Goal: Task Accomplishment & Management: Manage account settings

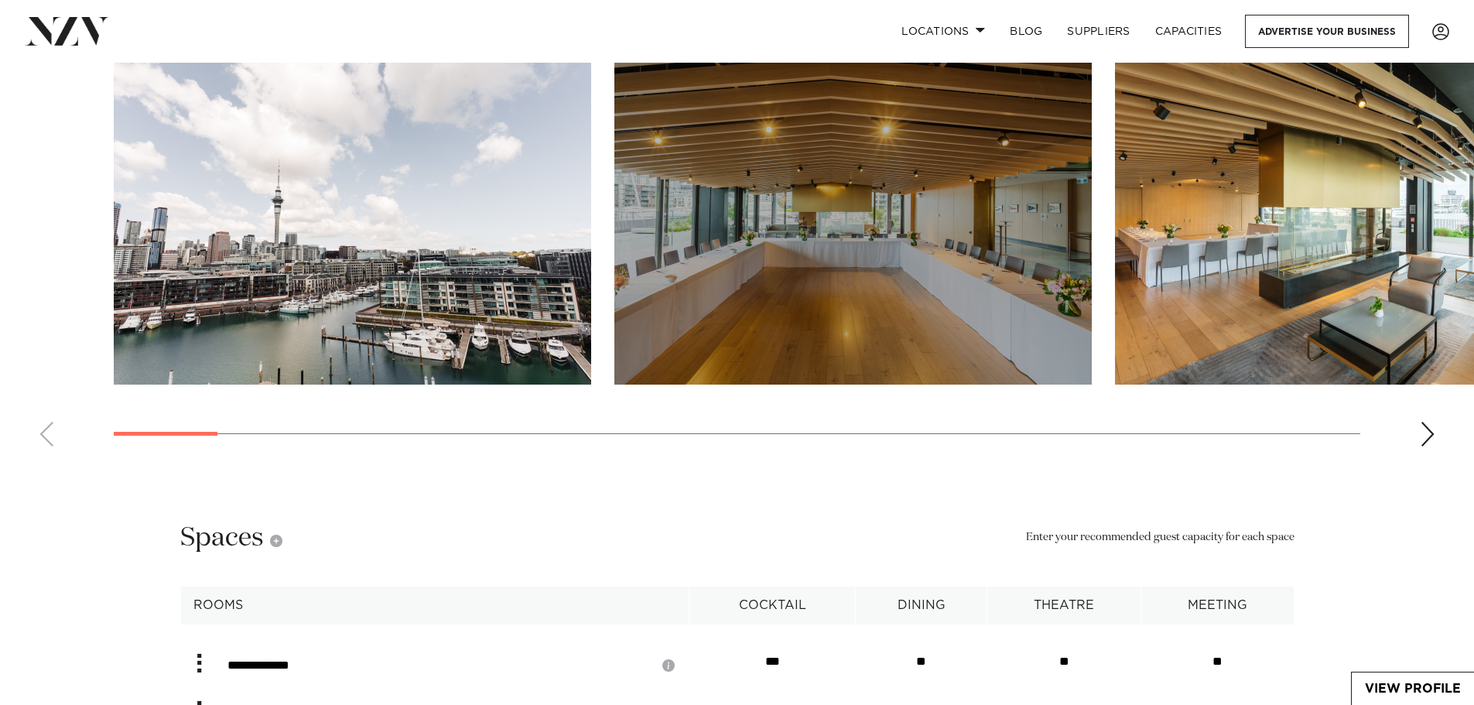
scroll to position [2707, 0]
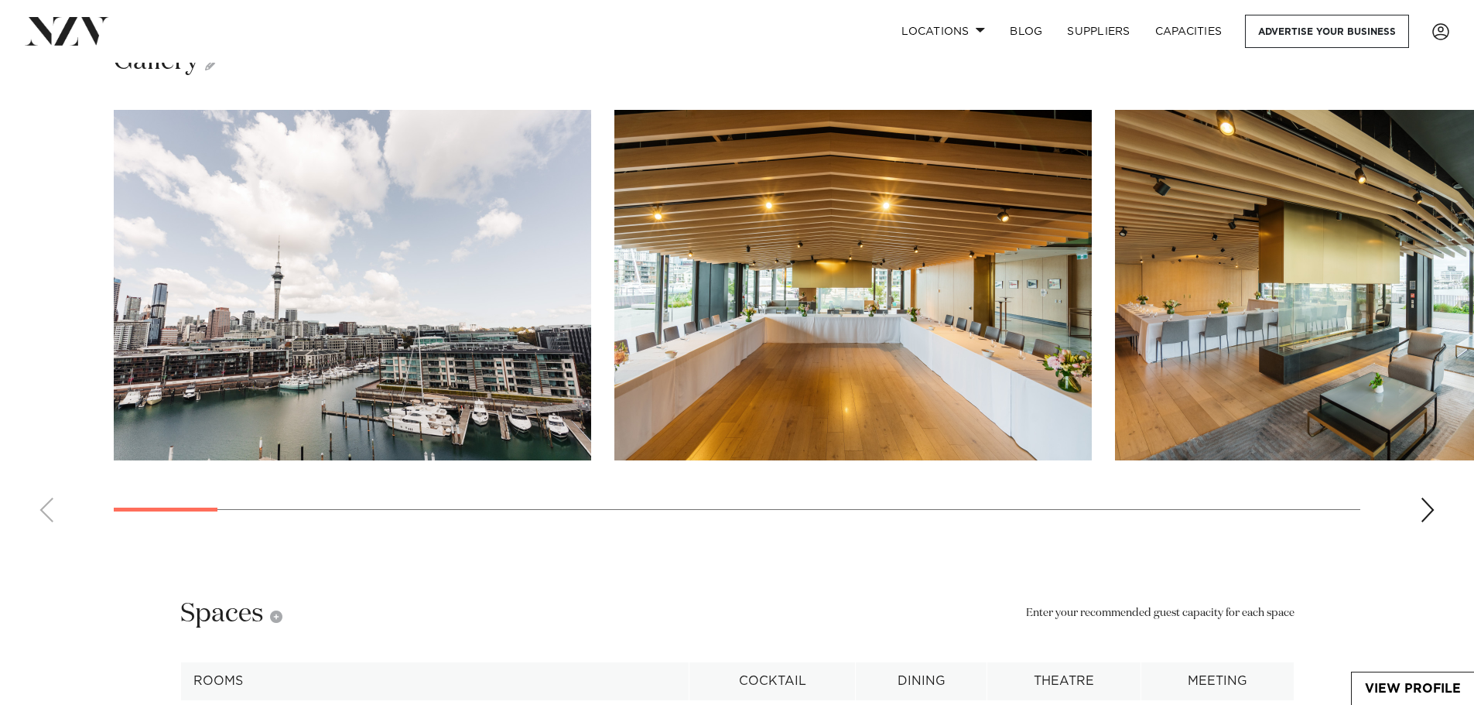
click at [1428, 535] on swiper-container at bounding box center [737, 322] width 1474 height 425
click at [1428, 522] on div "Next slide" at bounding box center [1426, 509] width 15 height 25
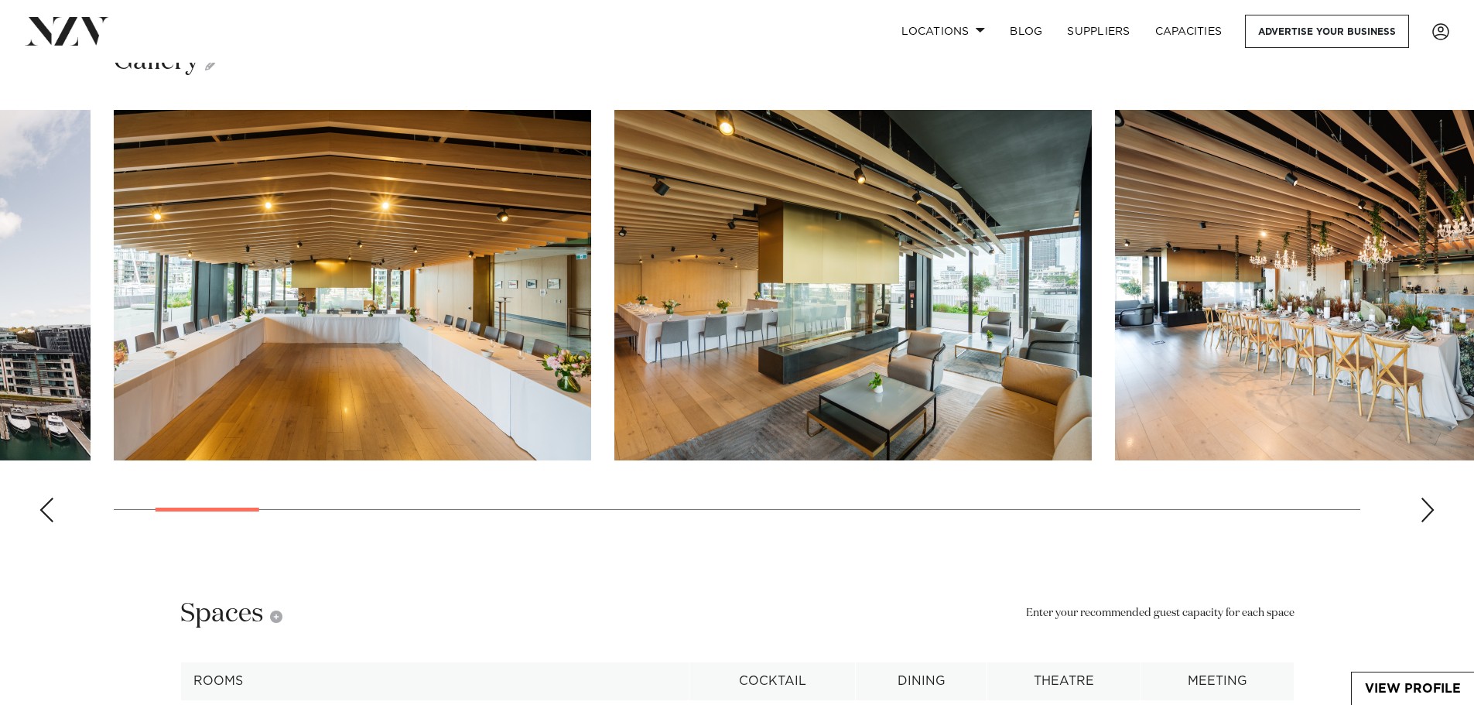
click at [1428, 522] on div "Next slide" at bounding box center [1426, 509] width 15 height 25
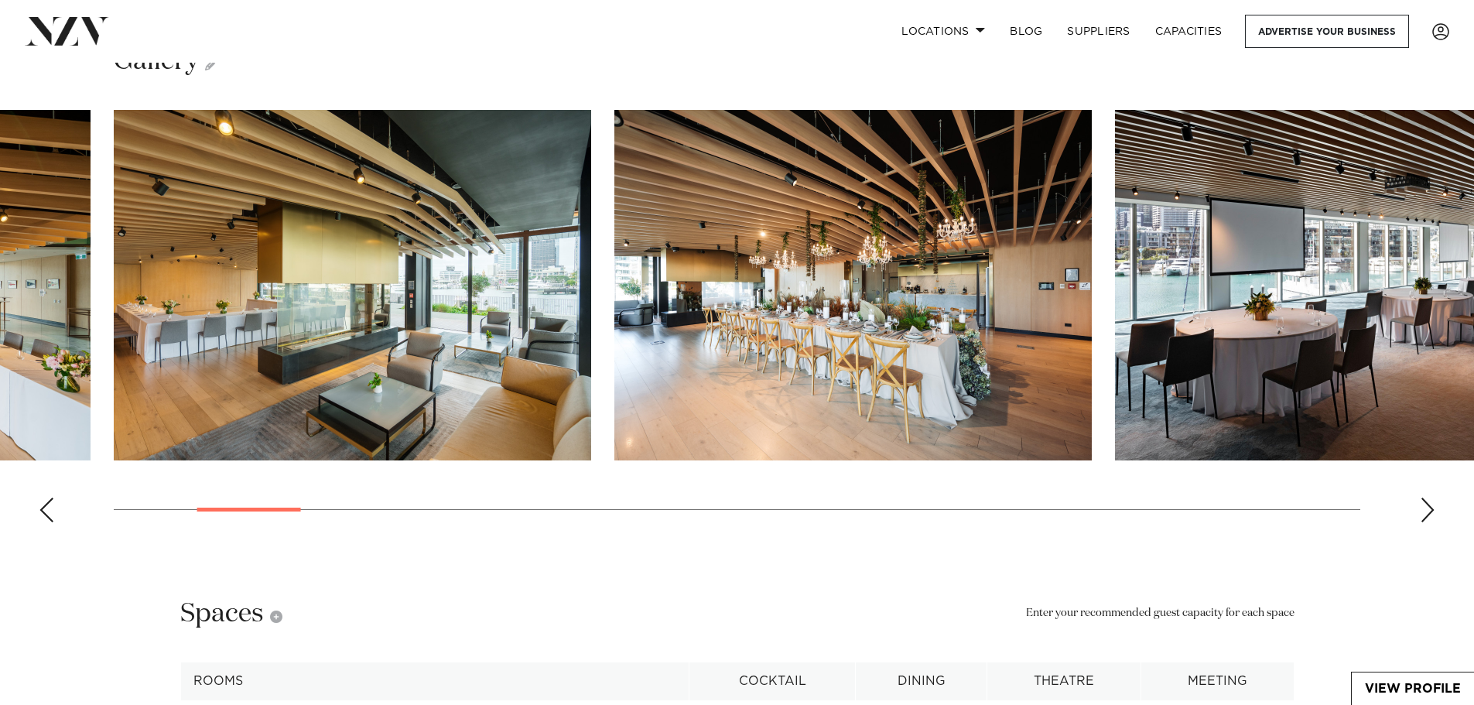
click at [1428, 522] on div "Next slide" at bounding box center [1426, 509] width 15 height 25
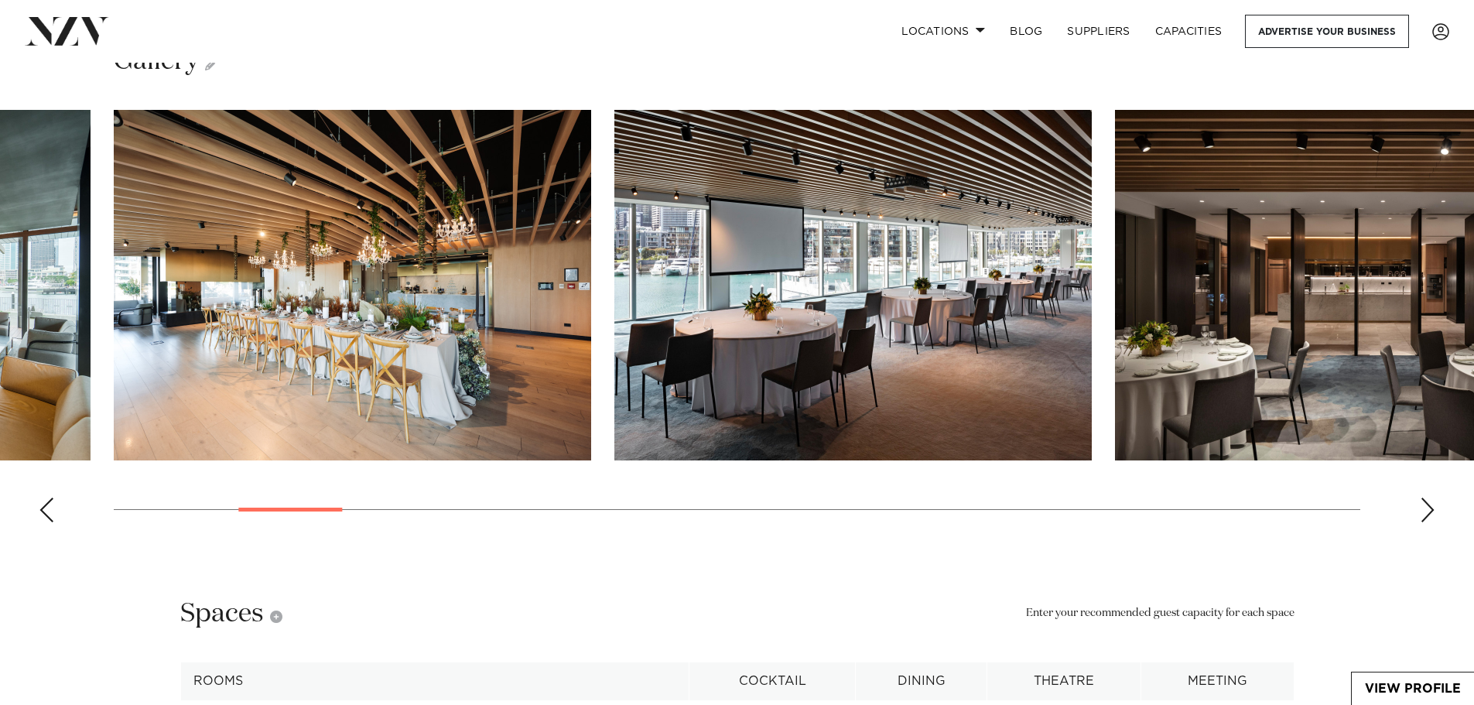
click at [1428, 522] on div "Next slide" at bounding box center [1426, 509] width 15 height 25
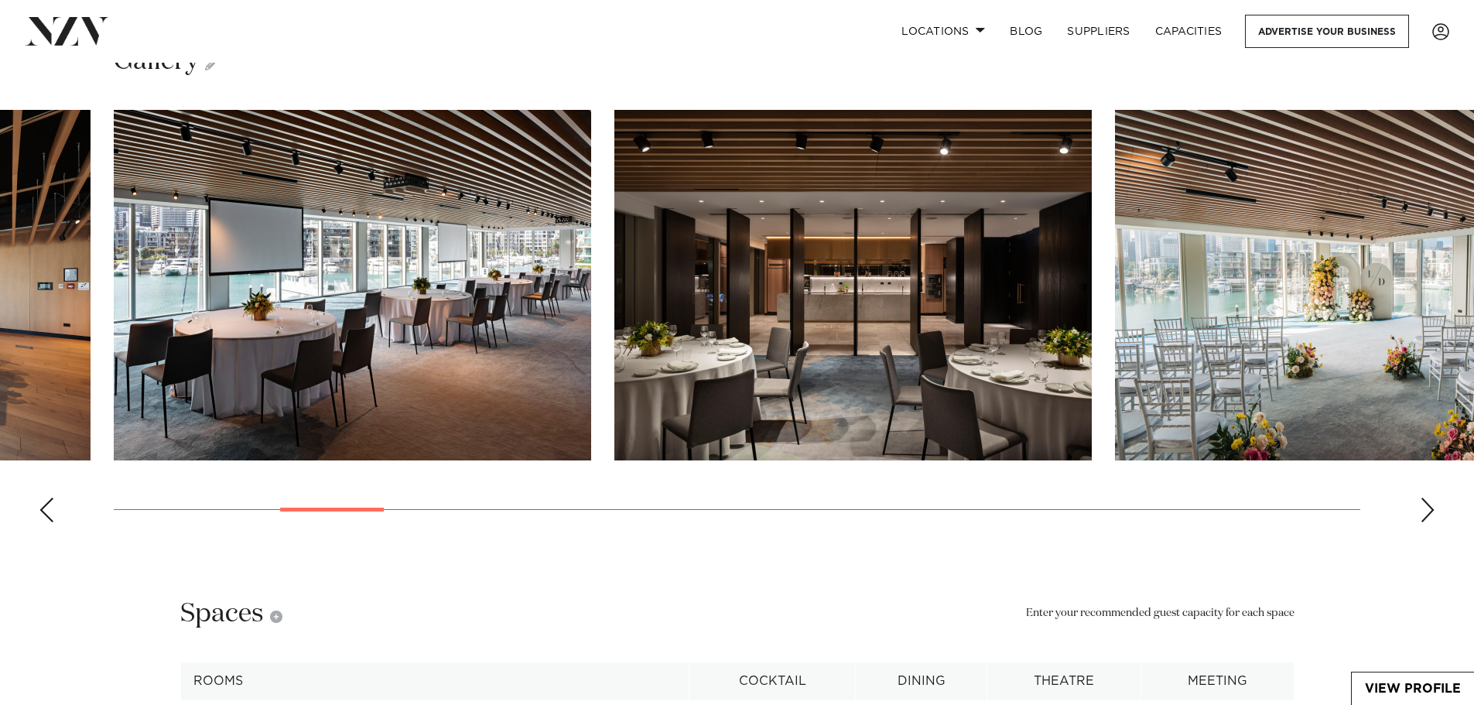
click at [1428, 522] on div "Next slide" at bounding box center [1426, 509] width 15 height 25
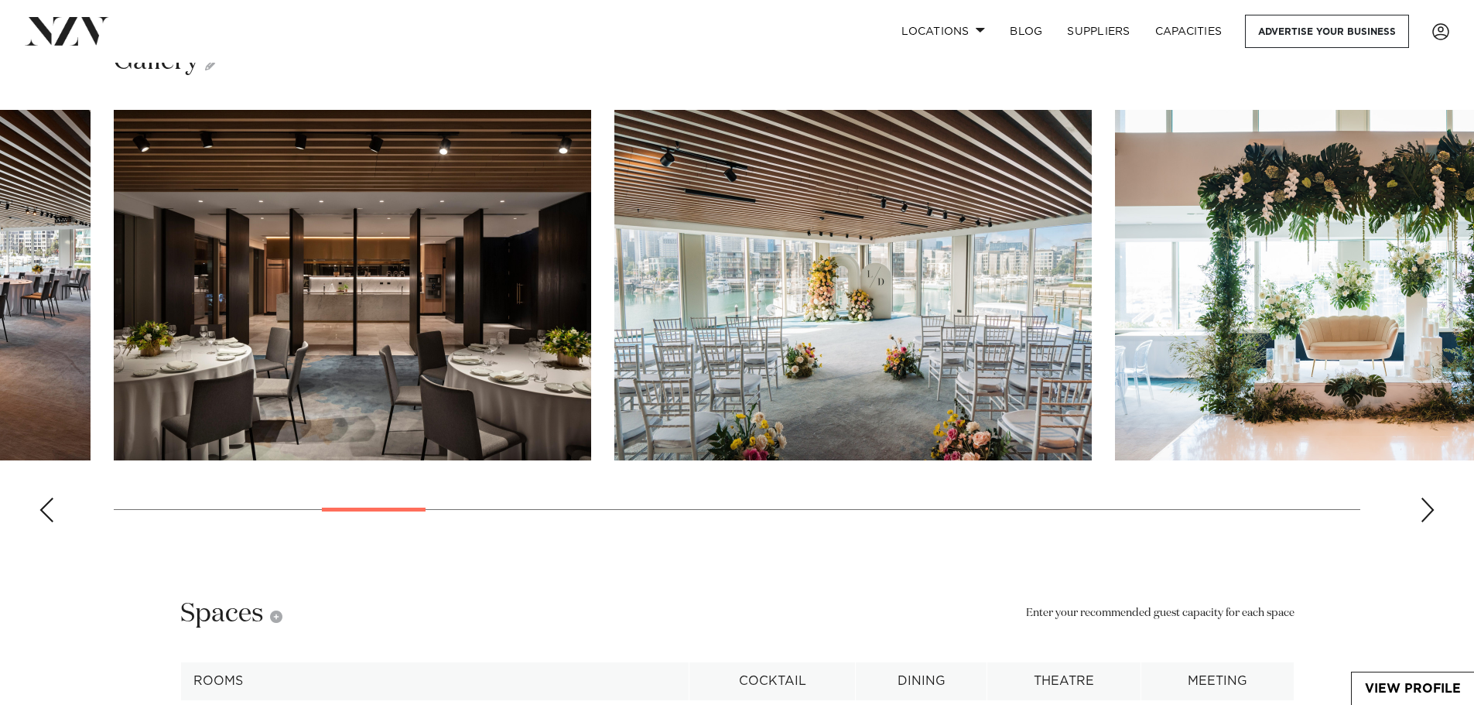
click at [1428, 522] on div "Next slide" at bounding box center [1426, 509] width 15 height 25
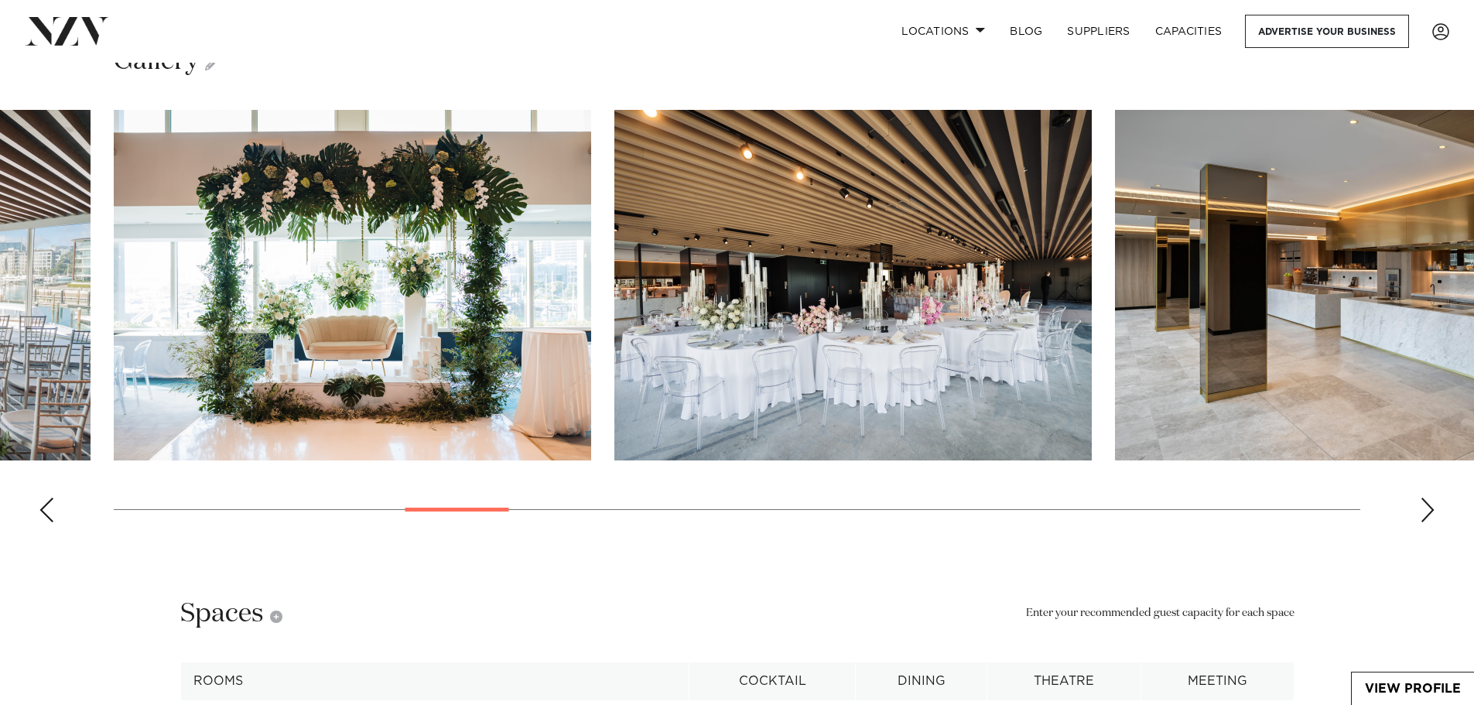
click at [1428, 522] on div "Next slide" at bounding box center [1426, 509] width 15 height 25
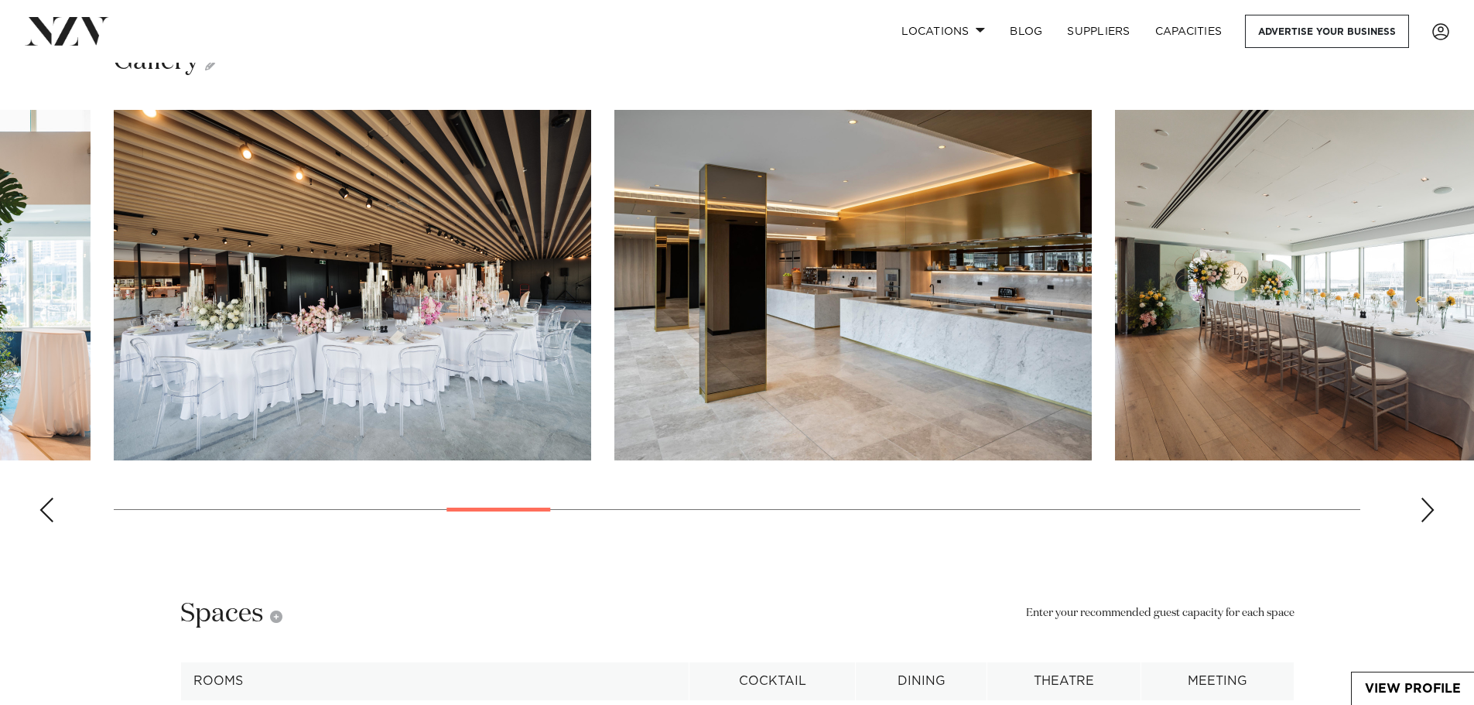
click at [1428, 522] on div "Next slide" at bounding box center [1426, 509] width 15 height 25
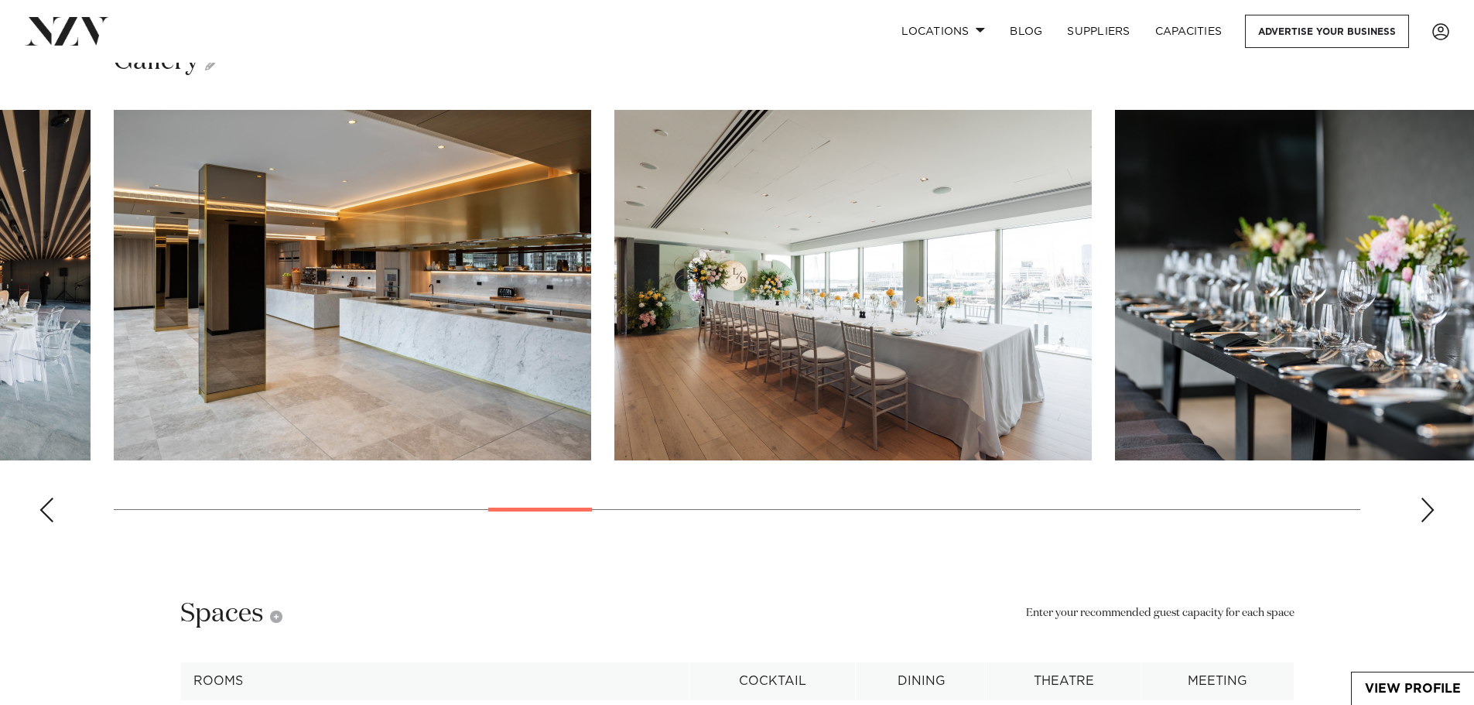
click at [1428, 522] on div "Next slide" at bounding box center [1426, 509] width 15 height 25
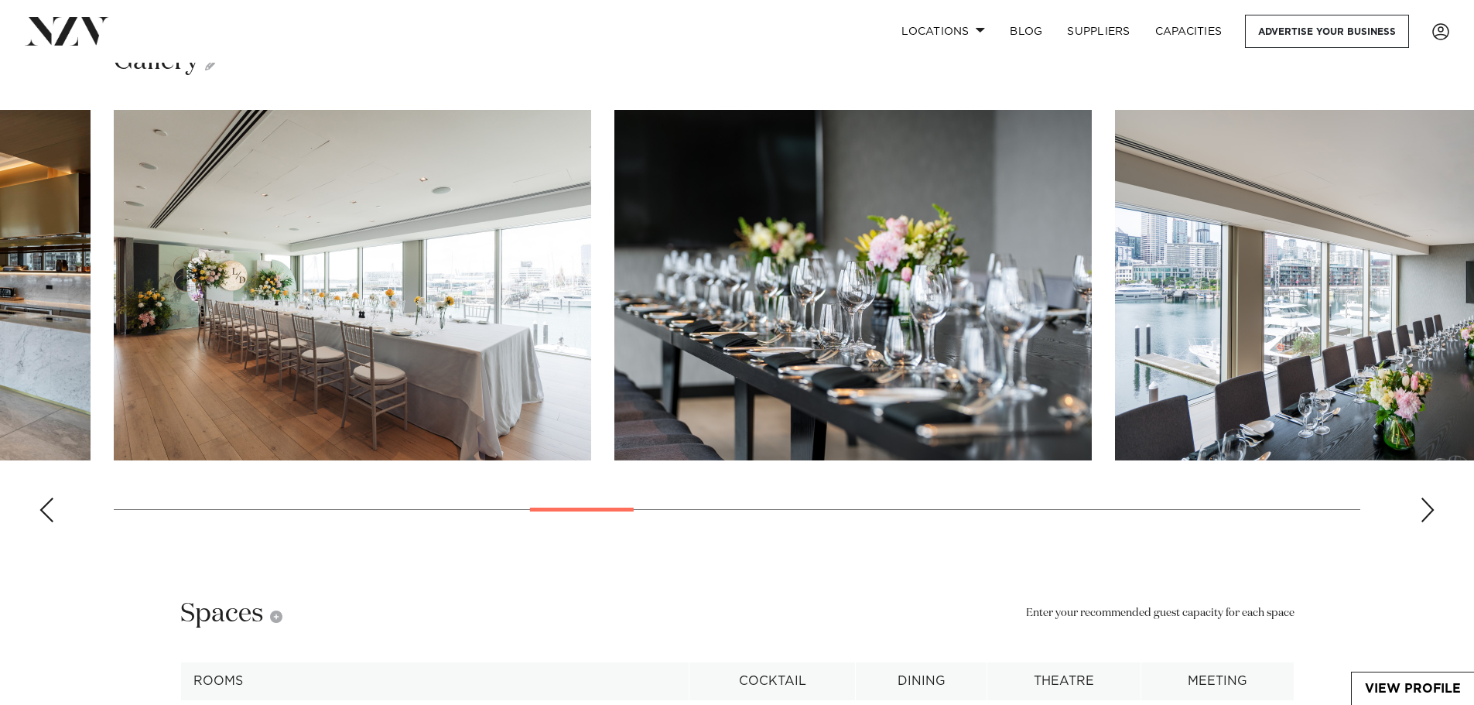
click at [1428, 522] on div "Next slide" at bounding box center [1426, 509] width 15 height 25
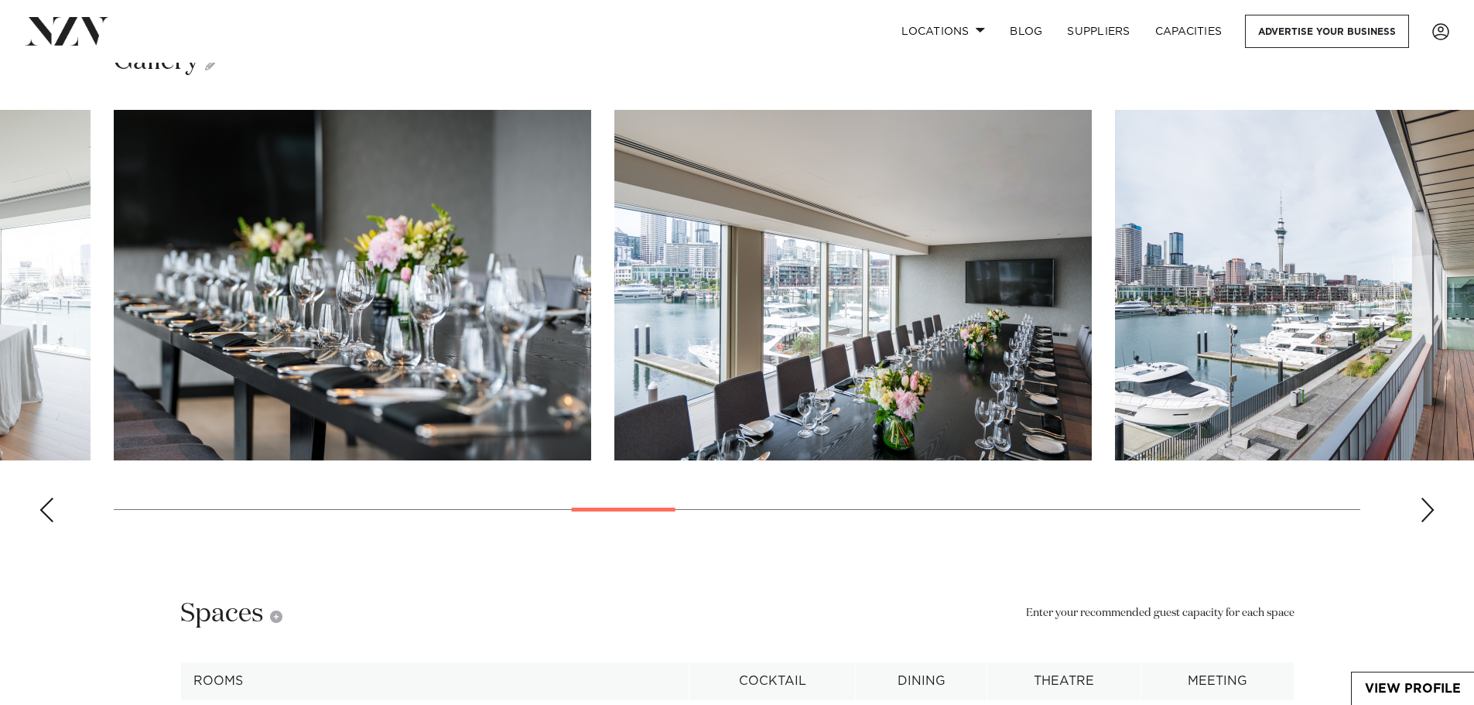
click at [1428, 522] on div "Next slide" at bounding box center [1426, 509] width 15 height 25
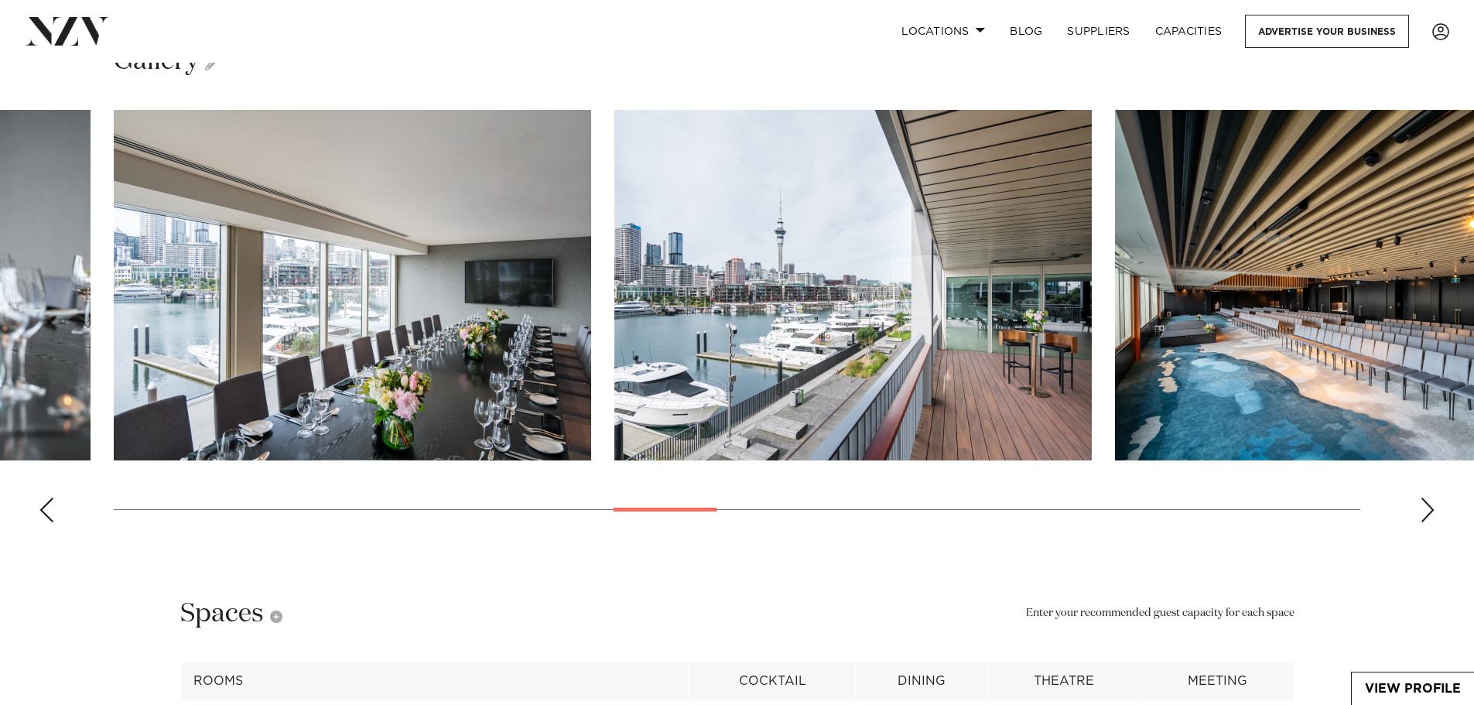
click at [1428, 522] on div "Next slide" at bounding box center [1426, 509] width 15 height 25
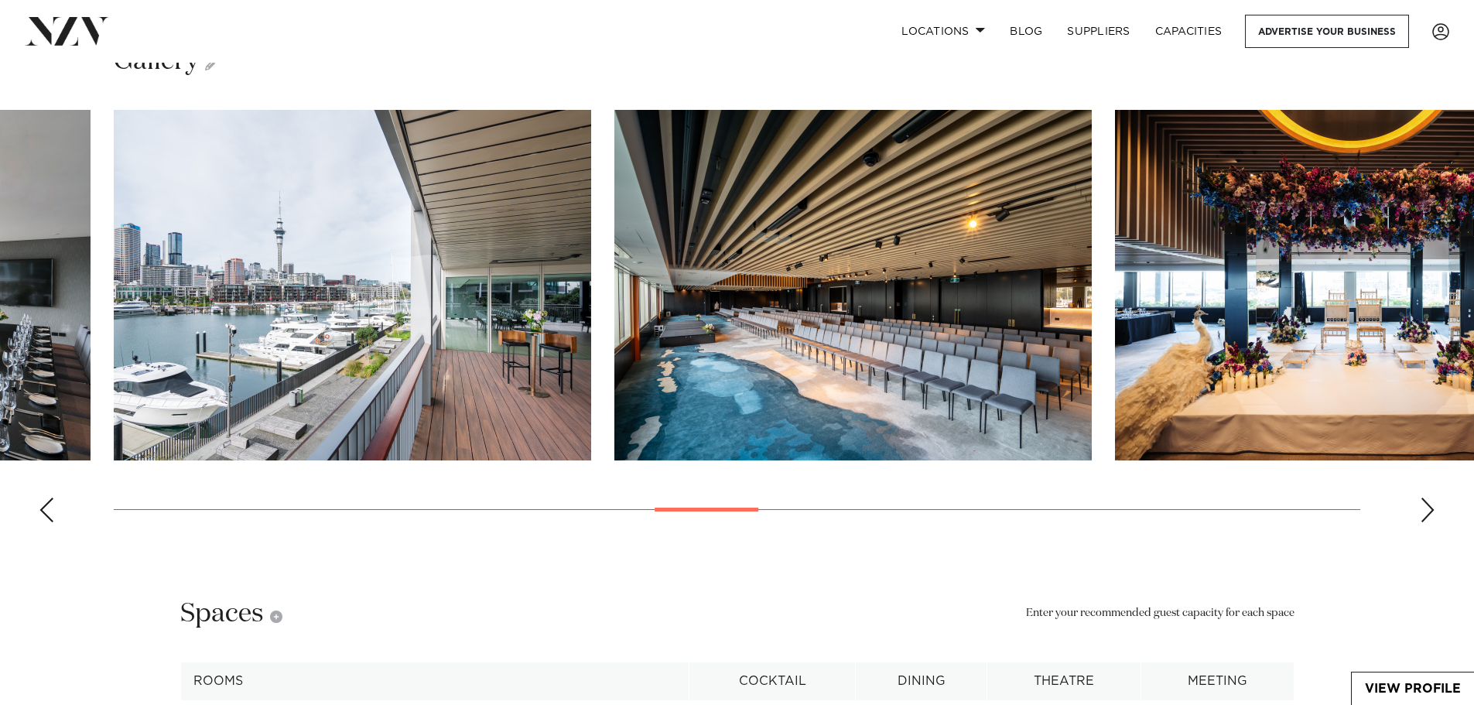
click at [1428, 522] on div "Next slide" at bounding box center [1426, 509] width 15 height 25
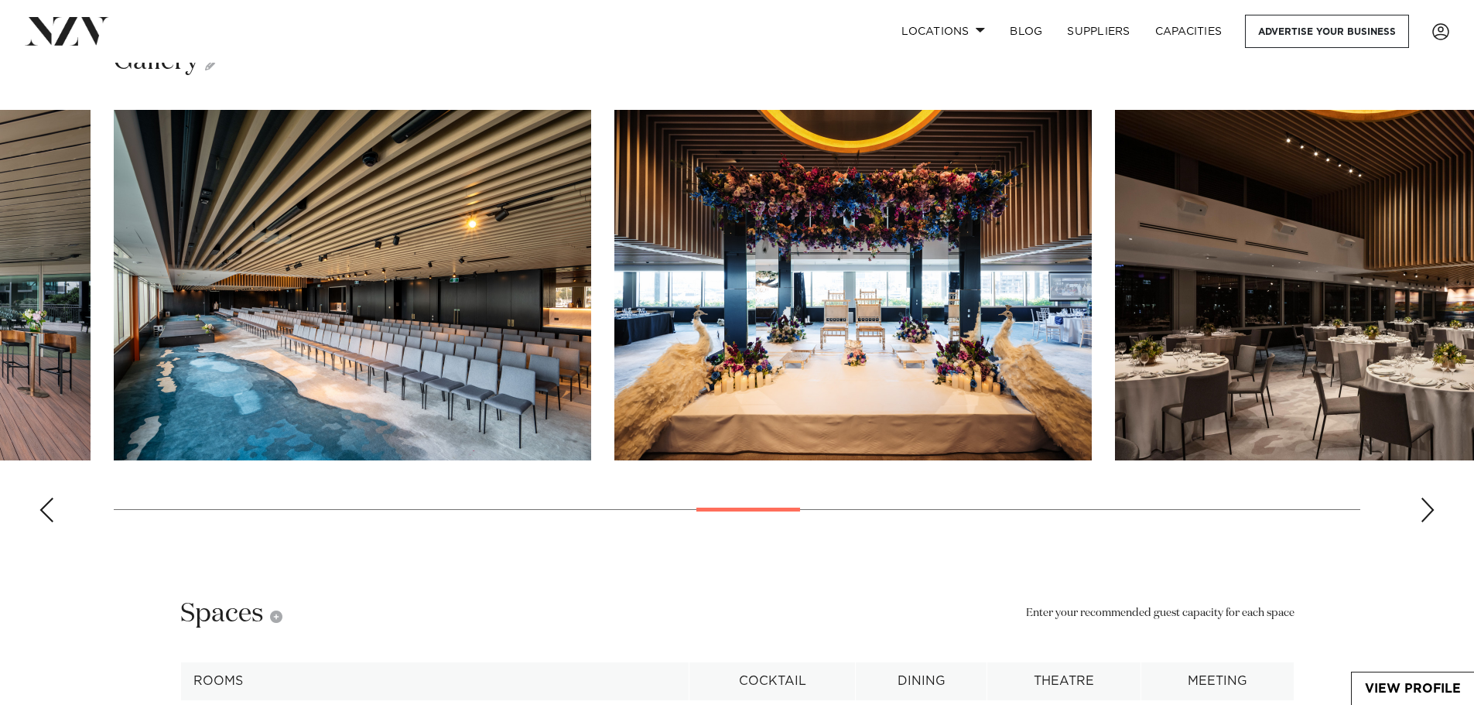
click at [219, 79] on div "Gallery" at bounding box center [737, 61] width 1246 height 35
click at [213, 70] on icon at bounding box center [211, 64] width 12 height 12
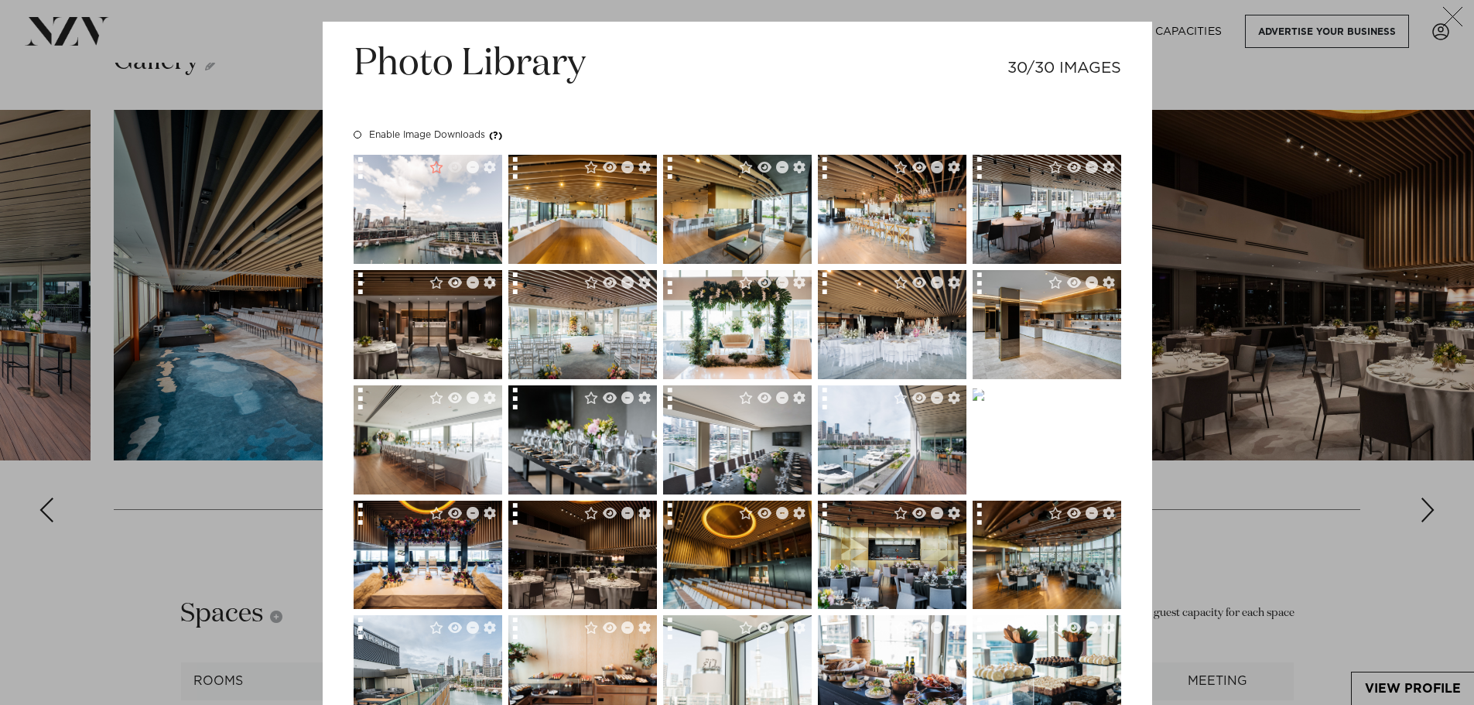
scroll to position [245, 0]
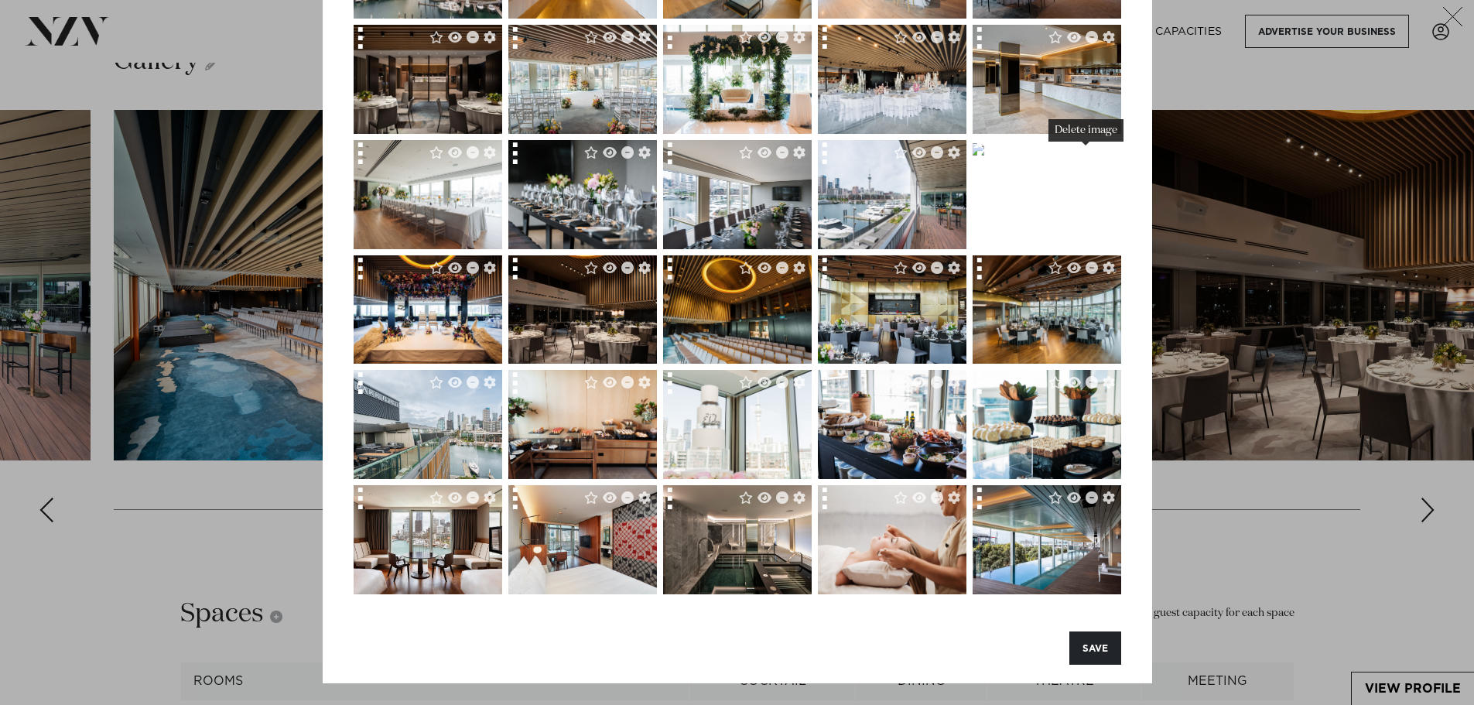
click at [1085, 154] on icon "Delete image" at bounding box center [1091, 152] width 12 height 12
